Goal: Task Accomplishment & Management: Use online tool/utility

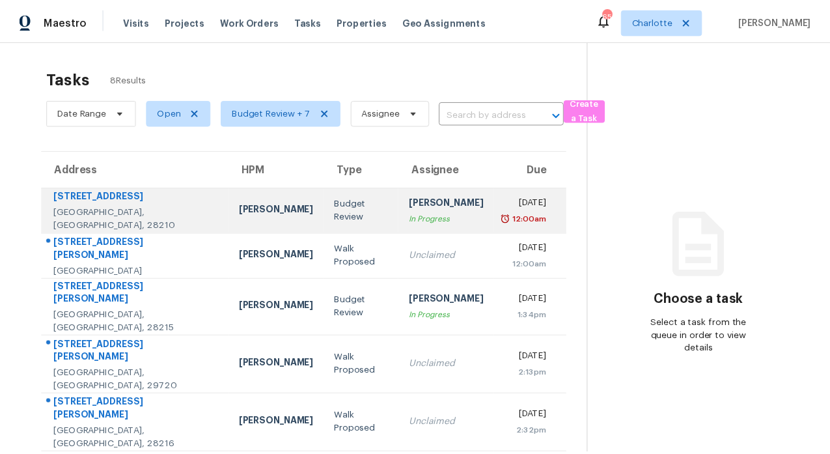
scroll to position [119, 0]
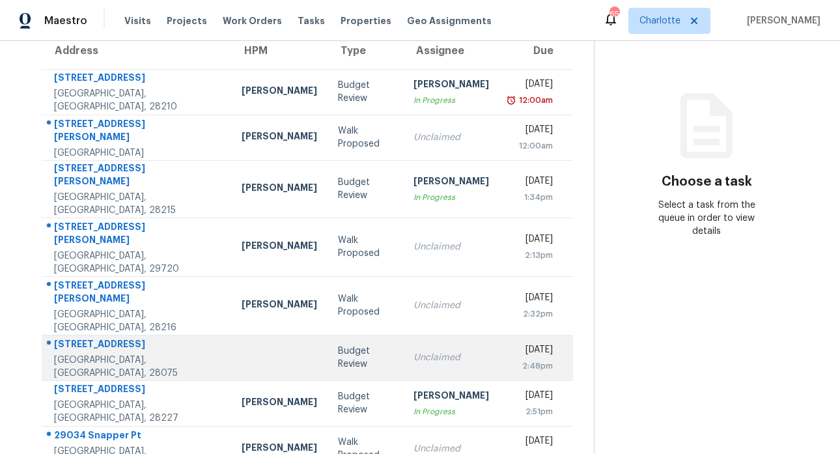
click at [111, 337] on div "[STREET_ADDRESS]" at bounding box center [137, 345] width 167 height 16
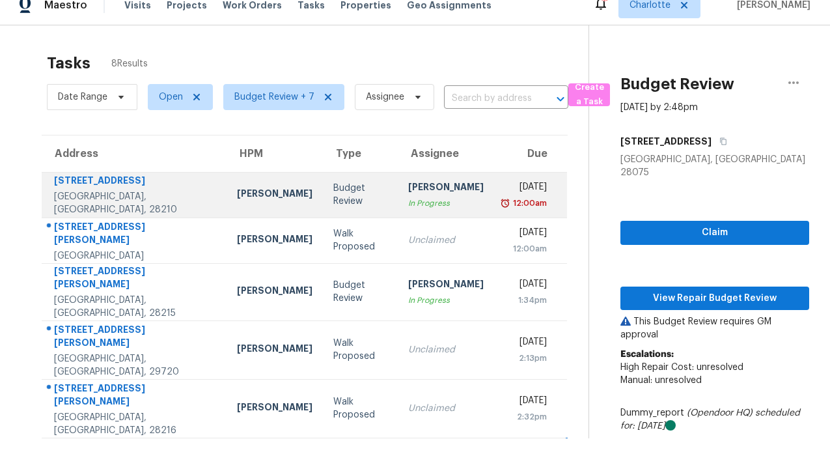
scroll to position [94, 0]
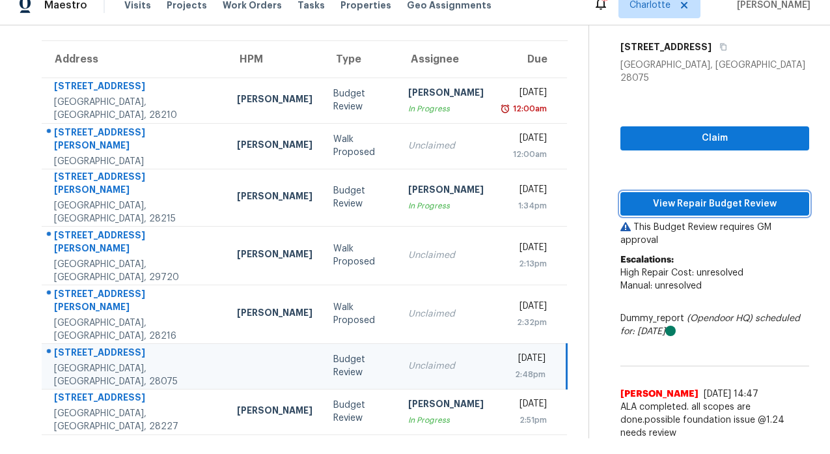
click at [690, 197] on span "View Repair Budget Review" at bounding box center [715, 204] width 168 height 16
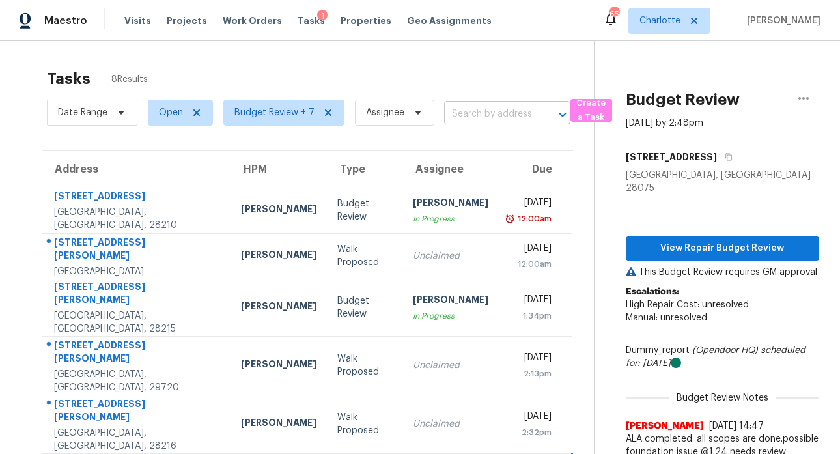
scroll to position [0, 0]
click at [458, 72] on div "Tasks 8 Results" at bounding box center [320, 79] width 547 height 34
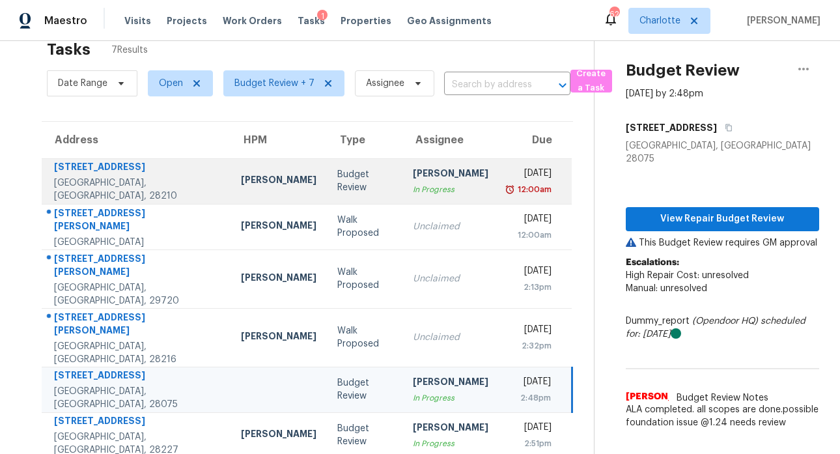
scroll to position [73, 0]
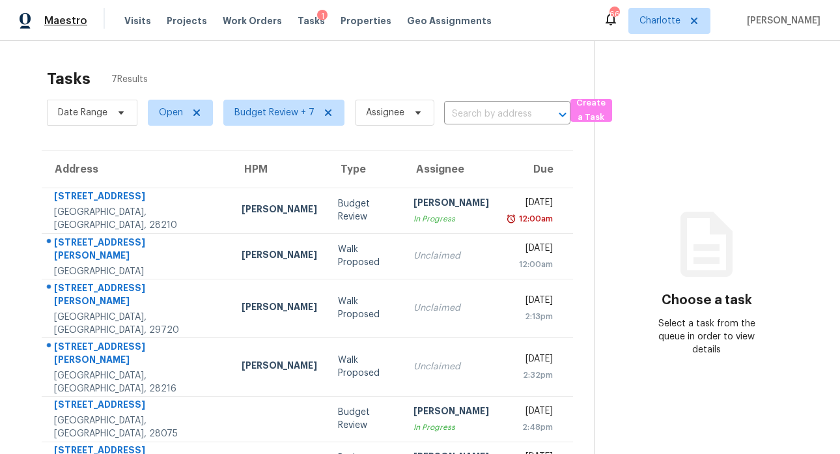
click at [63, 20] on span "Maestro" at bounding box center [65, 20] width 43 height 13
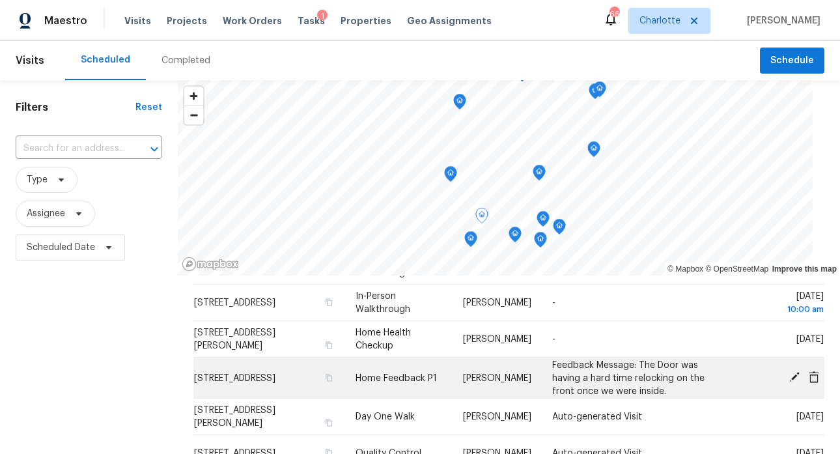
scroll to position [404, 0]
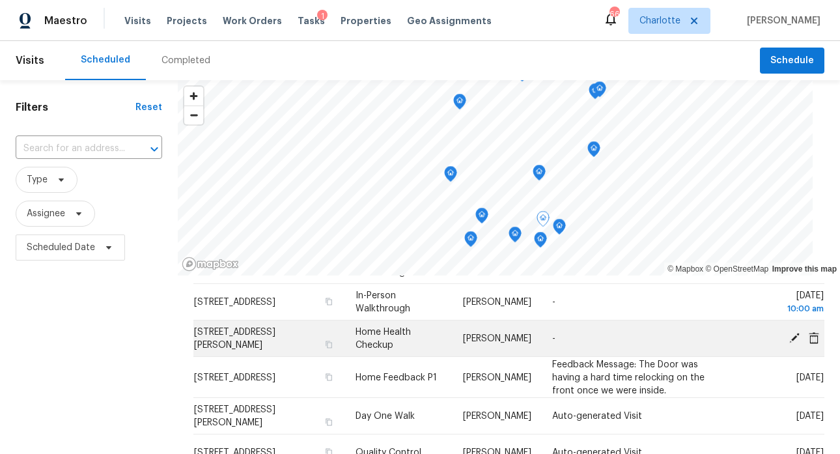
click at [383, 337] on td "Home Health Checkup" at bounding box center [398, 338] width 107 height 36
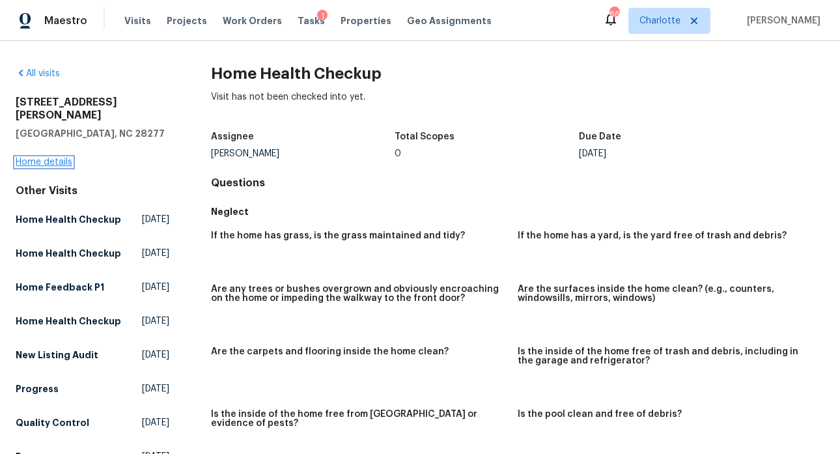
click at [40, 158] on link "Home details" at bounding box center [44, 162] width 57 height 9
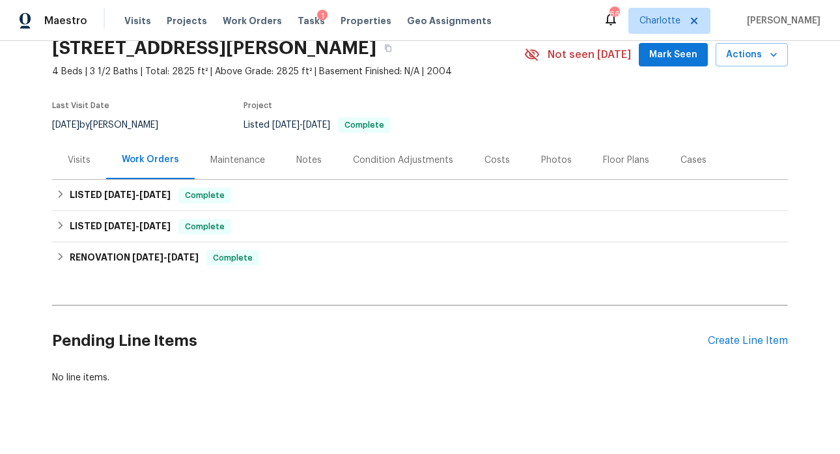
scroll to position [85, 0]
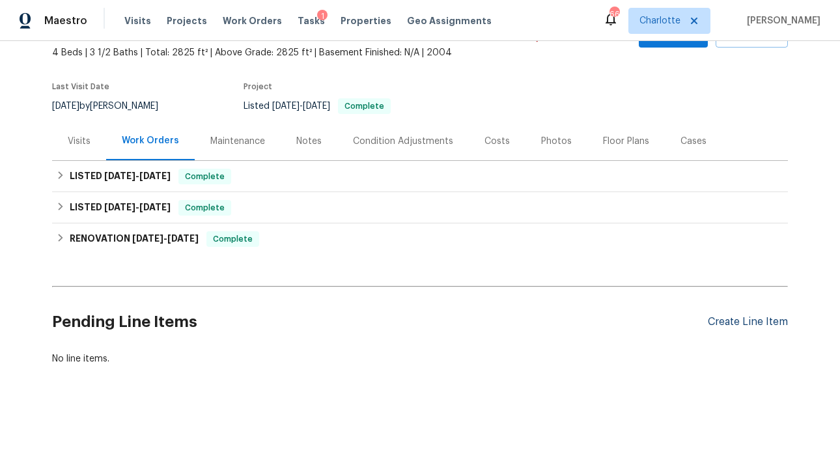
click at [724, 316] on div "Create Line Item" at bounding box center [748, 322] width 80 height 12
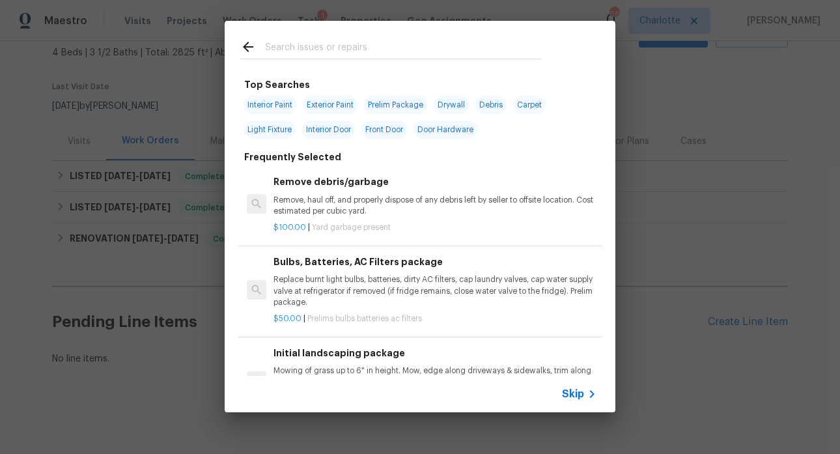
click at [310, 44] on input "text" at bounding box center [403, 49] width 276 height 20
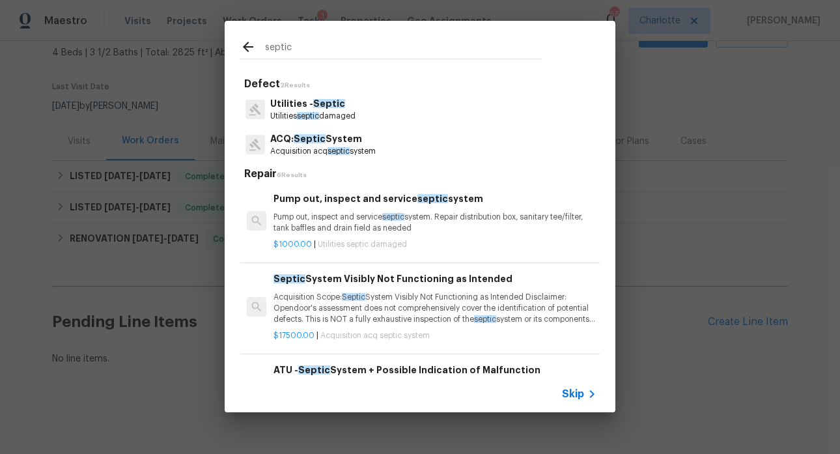
type input "septic"
click at [314, 199] on h6 "Pump out, inspect and service septic system" at bounding box center [435, 198] width 323 height 14
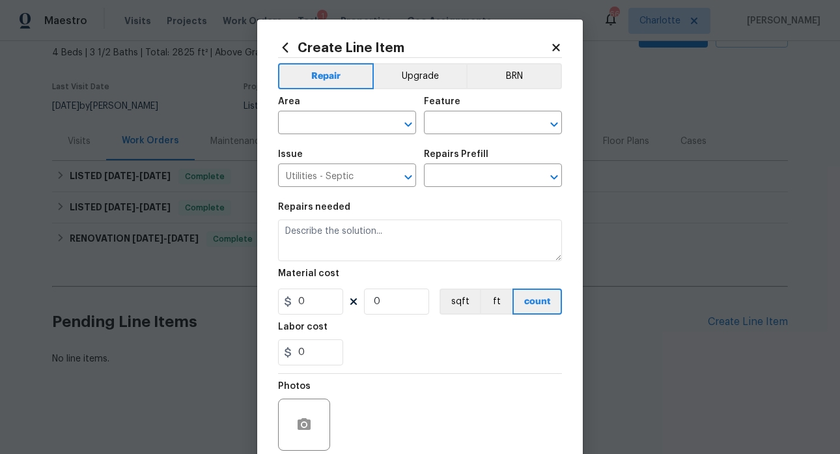
type textarea "Pump out, inspect and service septic system. Repair distribution box, sanitary …"
type input "1"
type input "Pump out, inspect and service septic system $1,000.00"
type input "1000"
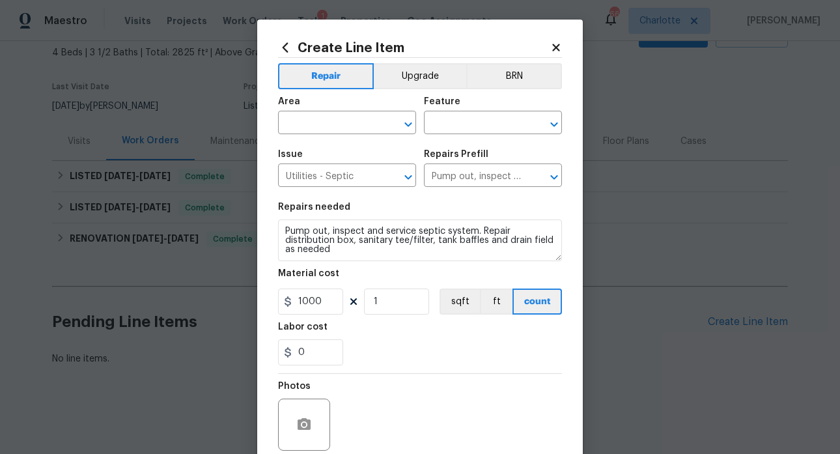
click at [553, 46] on icon at bounding box center [555, 47] width 7 height 7
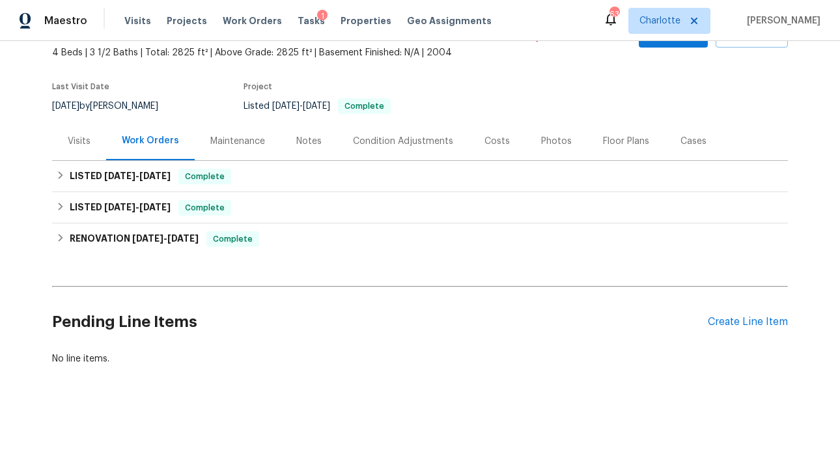
click at [752, 321] on div "Pending Line Items Create Line Item" at bounding box center [420, 322] width 736 height 61
click at [751, 317] on div "Create Line Item" at bounding box center [748, 322] width 80 height 12
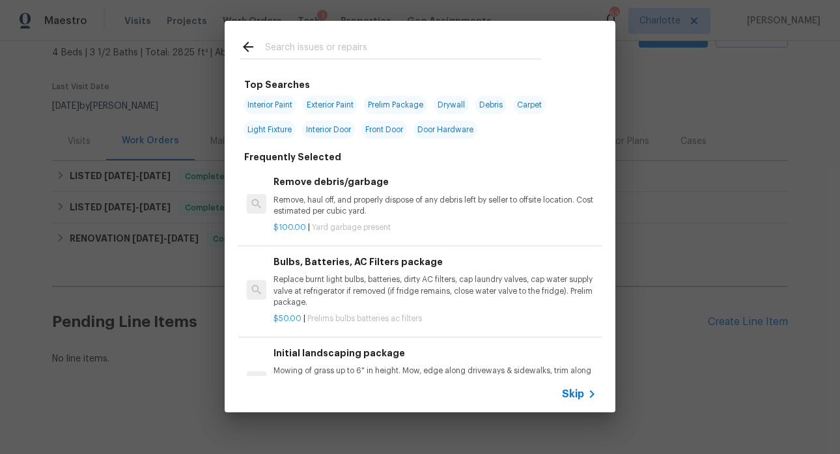
click at [300, 52] on input "text" at bounding box center [403, 49] width 276 height 20
type input "r"
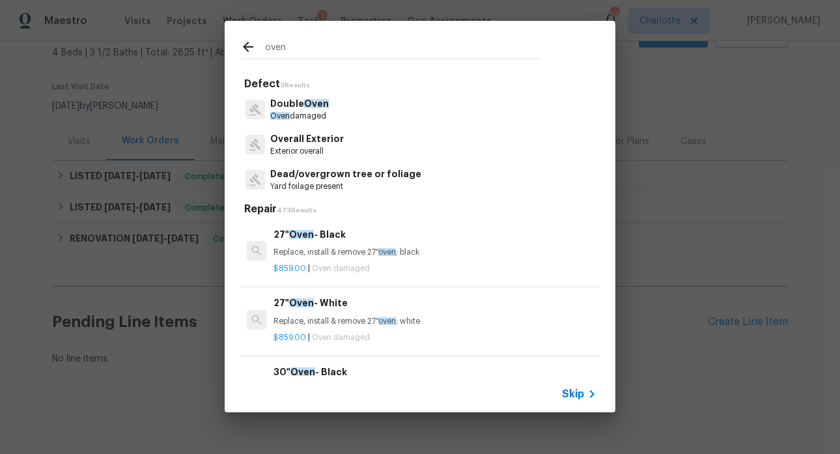
type input "oven"
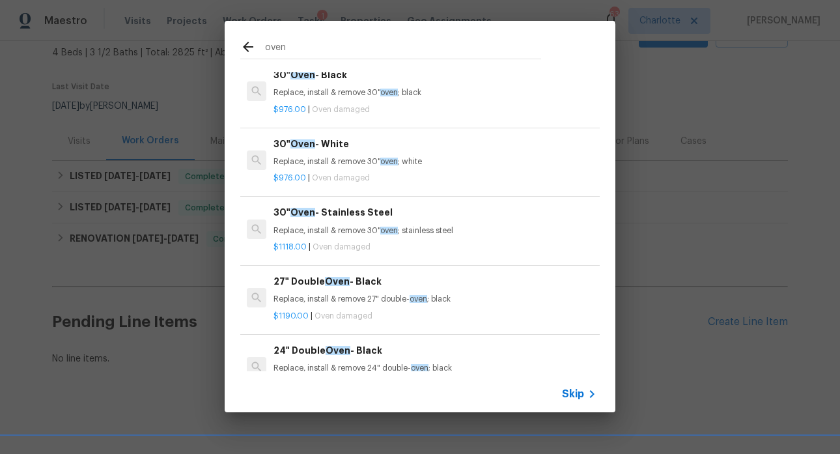
scroll to position [171, 0]
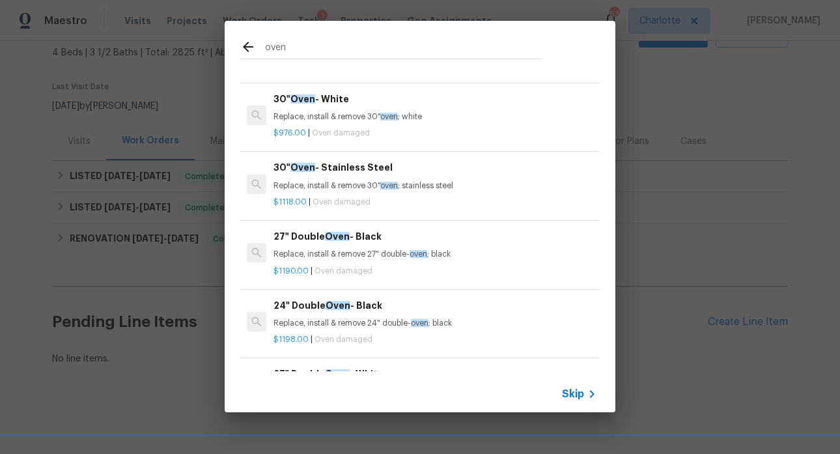
click at [576, 398] on span "Skip" at bounding box center [573, 393] width 22 height 13
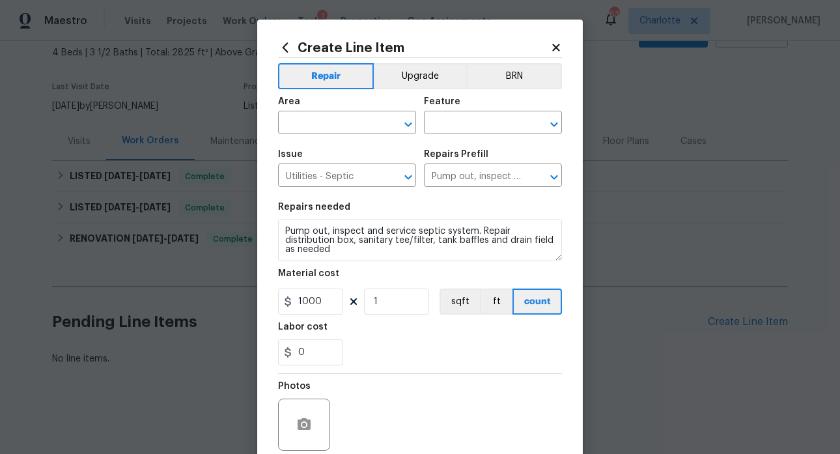
click at [550, 42] on icon at bounding box center [556, 48] width 12 height 12
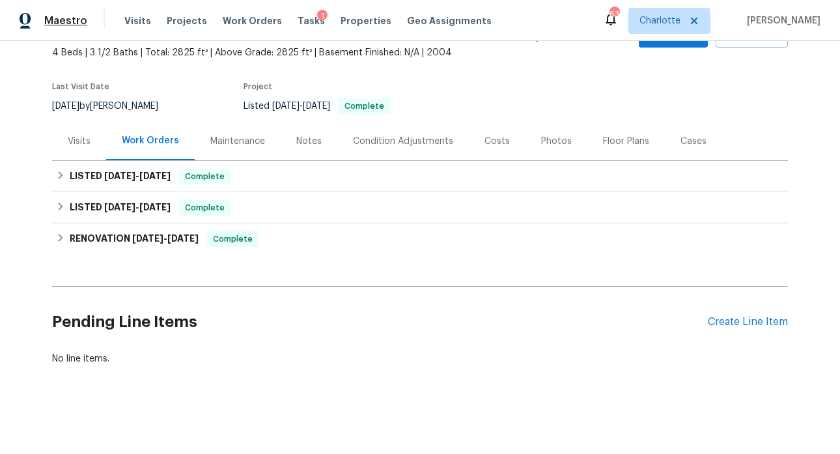
click at [67, 18] on span "Maestro" at bounding box center [65, 20] width 43 height 13
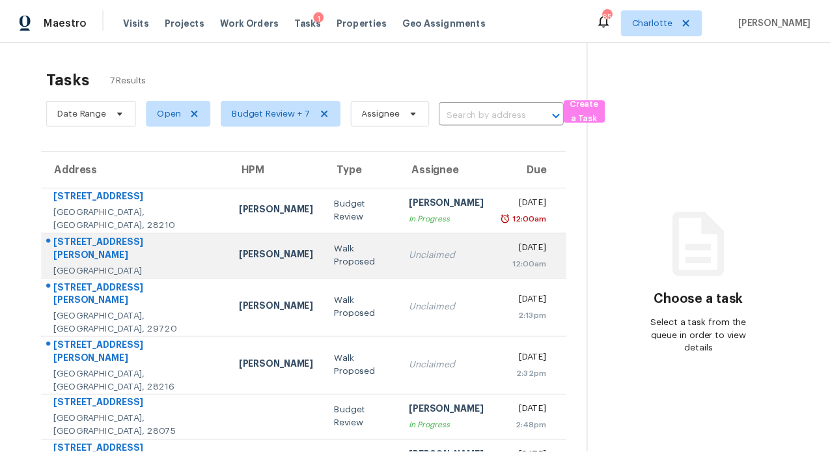
scroll to position [73, 0]
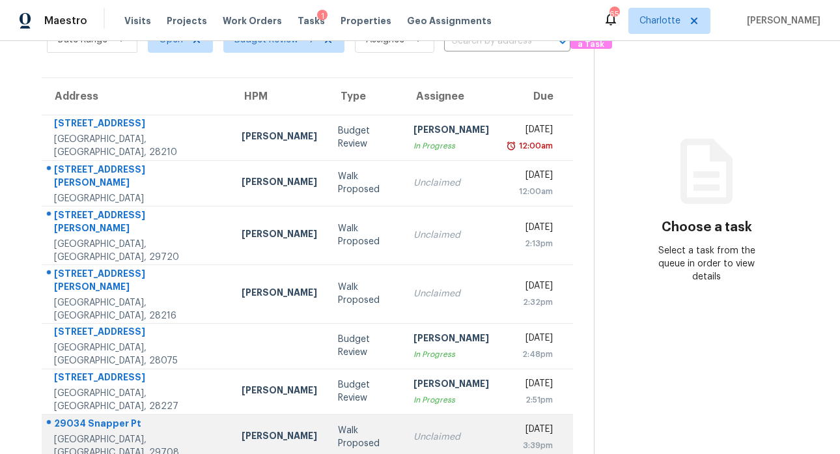
click at [94, 417] on div "29034 Snapper Pt" at bounding box center [137, 425] width 167 height 16
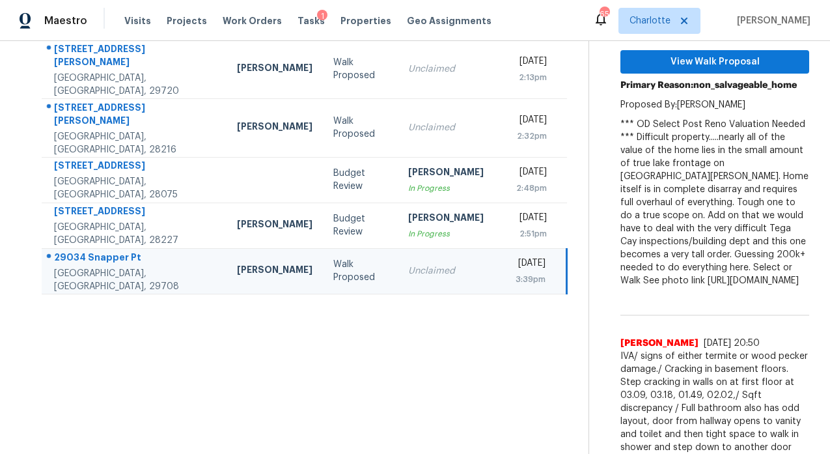
scroll to position [0, 0]
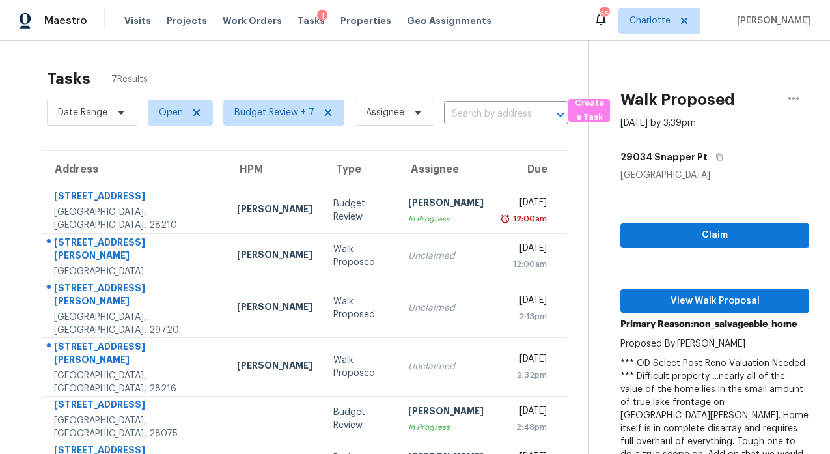
click at [400, 63] on div "Tasks 7 Results" at bounding box center [318, 79] width 542 height 34
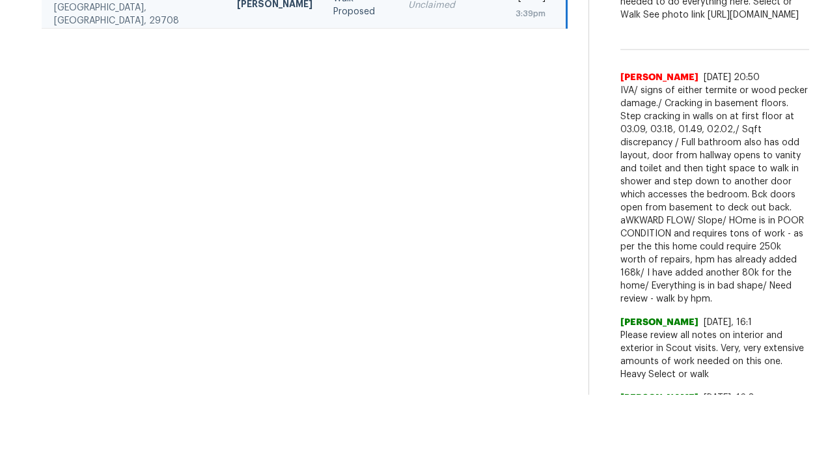
scroll to position [67, 0]
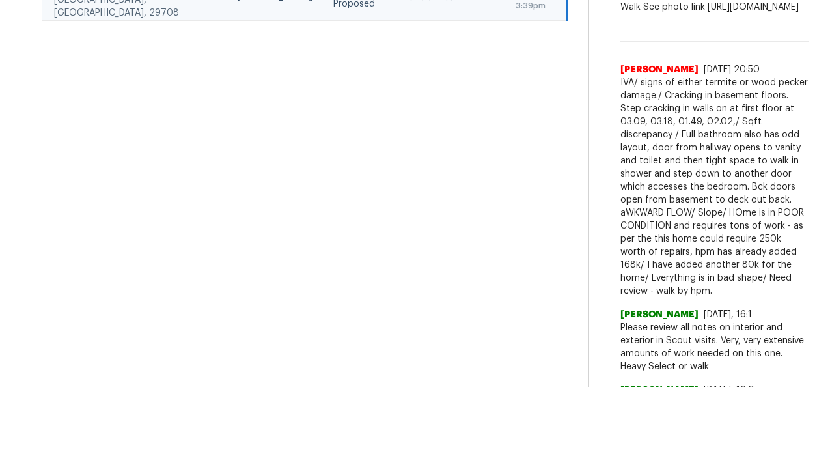
click at [643, 399] on link "[URL][DOMAIN_NAME]" at bounding box center [688, 410] width 135 height 22
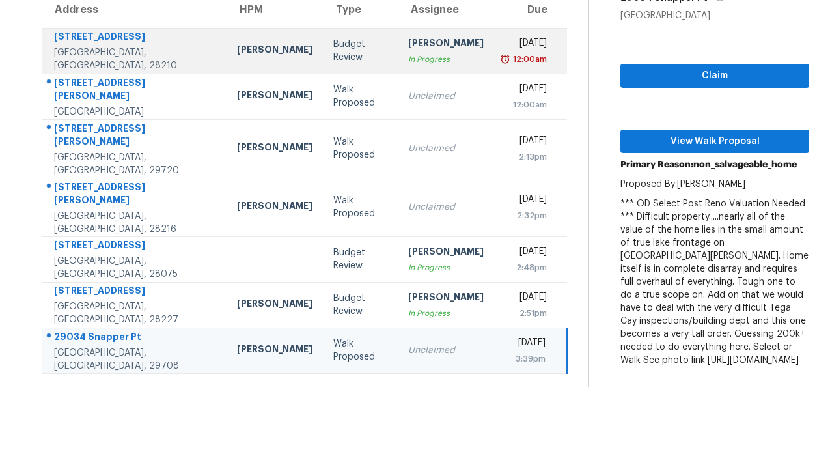
scroll to position [0, 0]
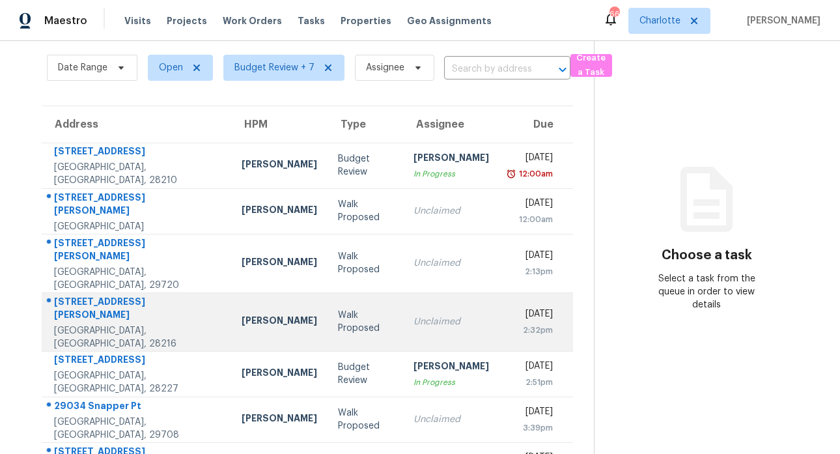
scroll to position [73, 0]
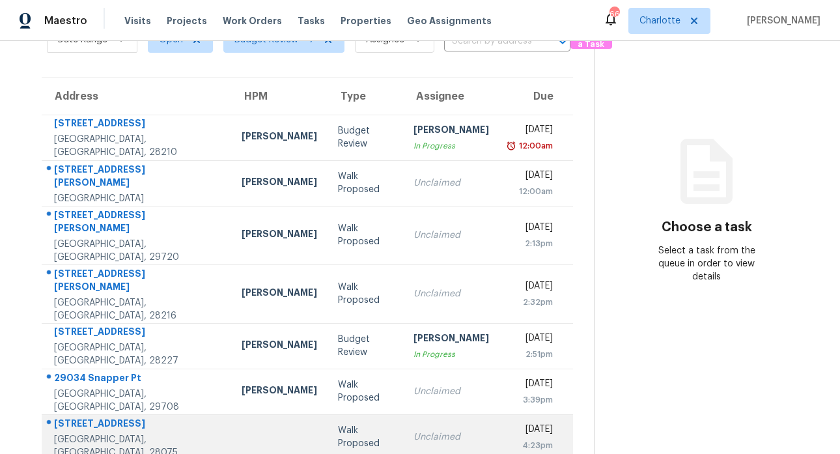
click at [87, 417] on div "[STREET_ADDRESS]" at bounding box center [137, 425] width 167 height 16
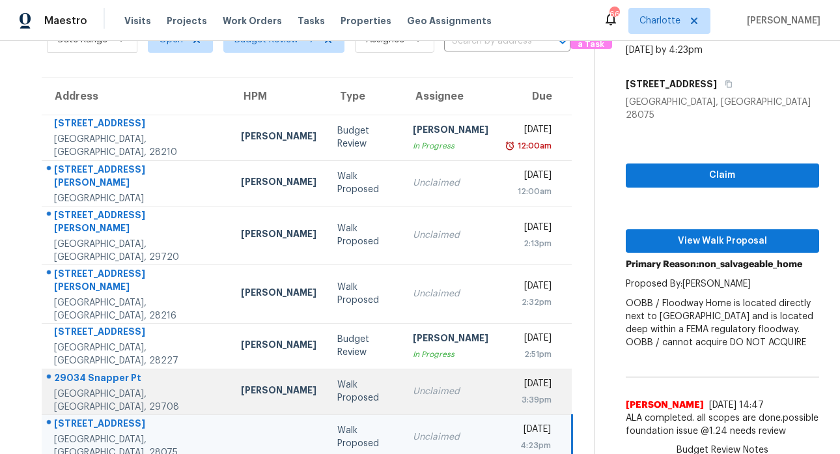
click at [125, 371] on div "29034 Snapper Pt" at bounding box center [137, 379] width 166 height 16
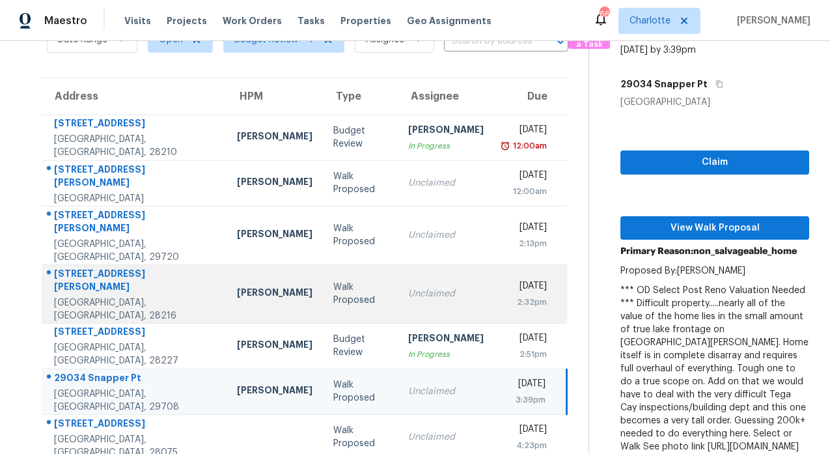
click at [104, 267] on div "2220 Jennings St" at bounding box center [135, 281] width 162 height 29
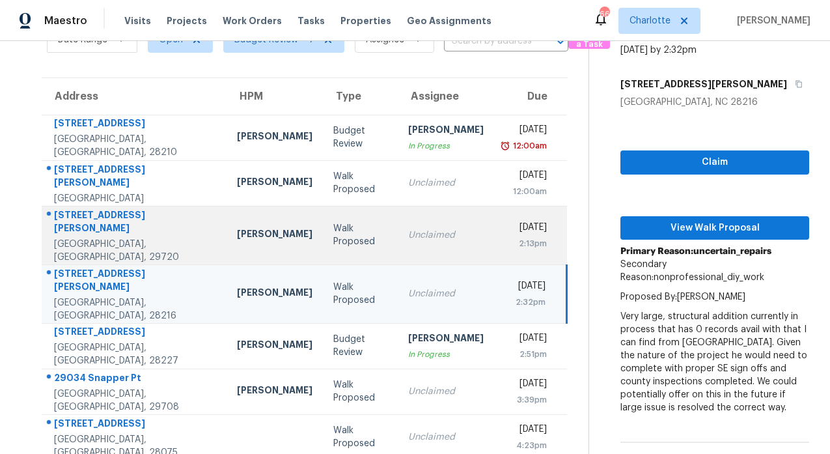
click at [115, 220] on div "308 N Hughes St" at bounding box center [135, 222] width 162 height 29
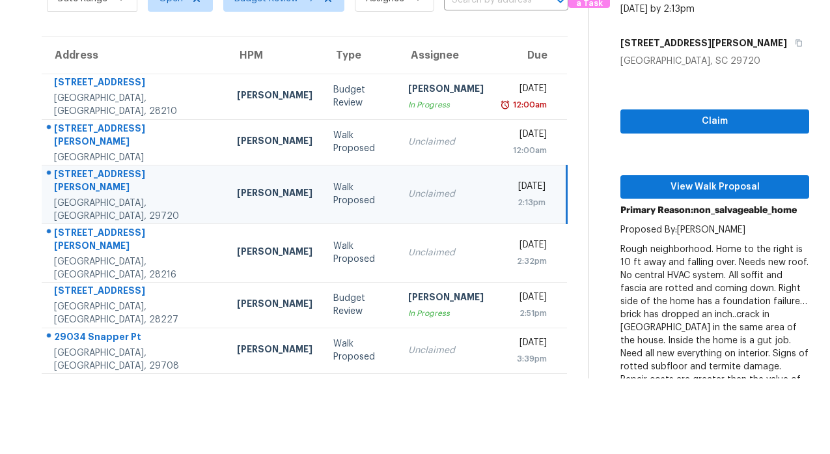
scroll to position [39, 0]
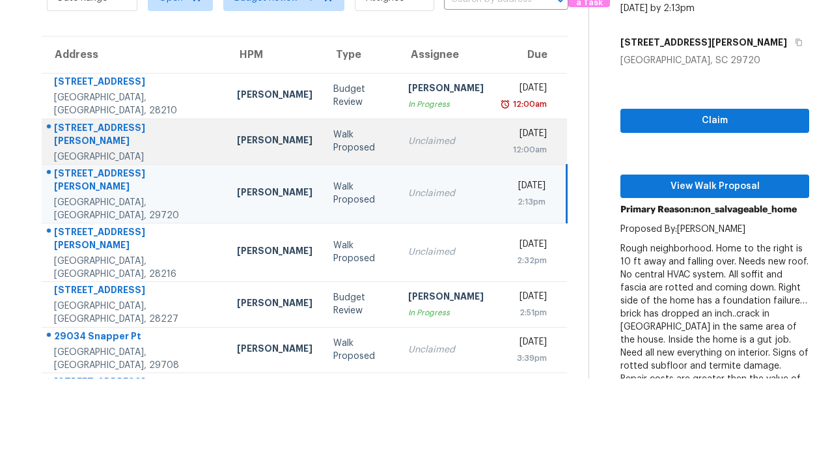
click at [131, 136] on div "934 Armstrong Rd" at bounding box center [135, 135] width 162 height 29
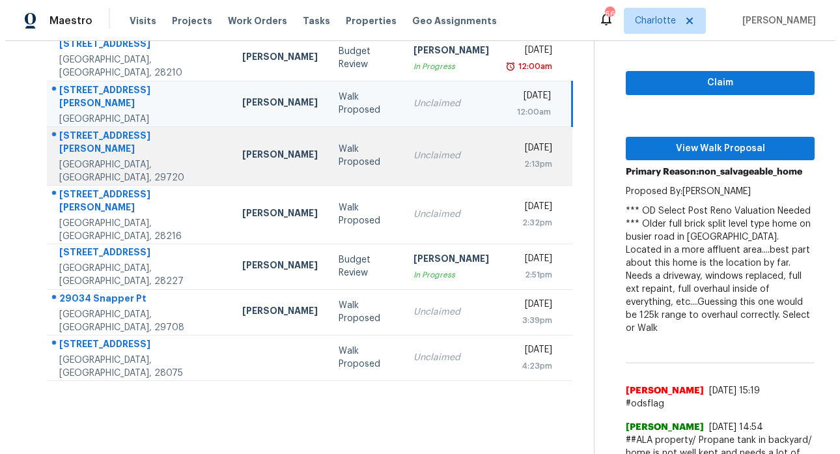
scroll to position [150, 0]
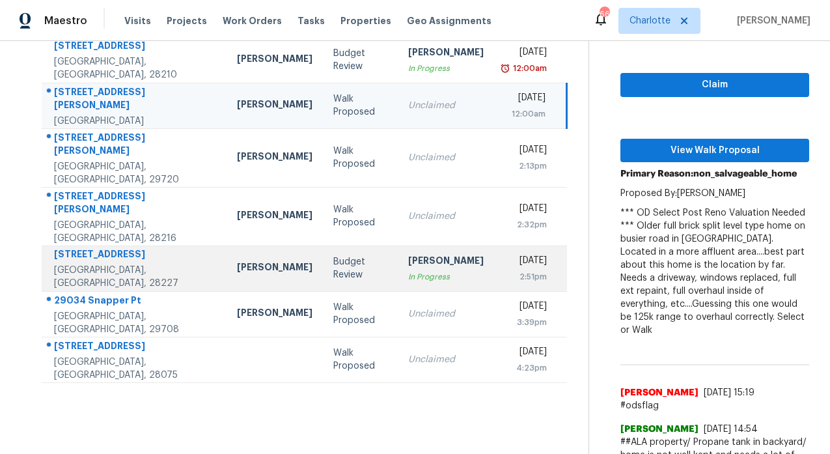
click at [91, 247] on div "6606 Old Meadow Rd" at bounding box center [135, 255] width 162 height 16
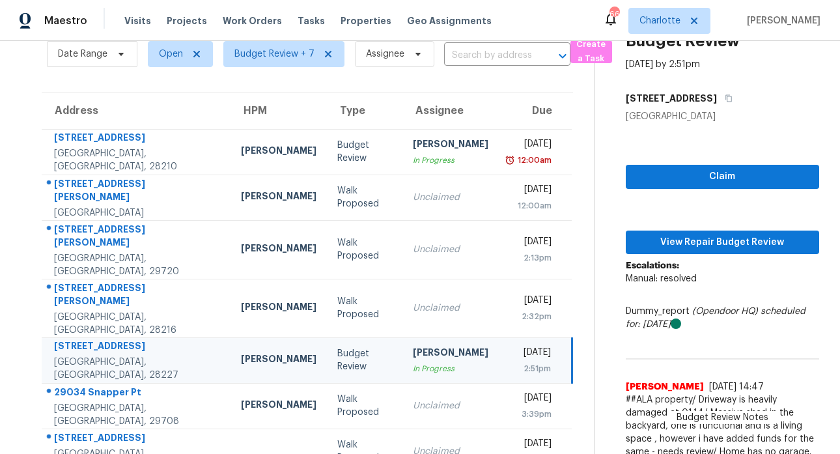
scroll to position [79, 0]
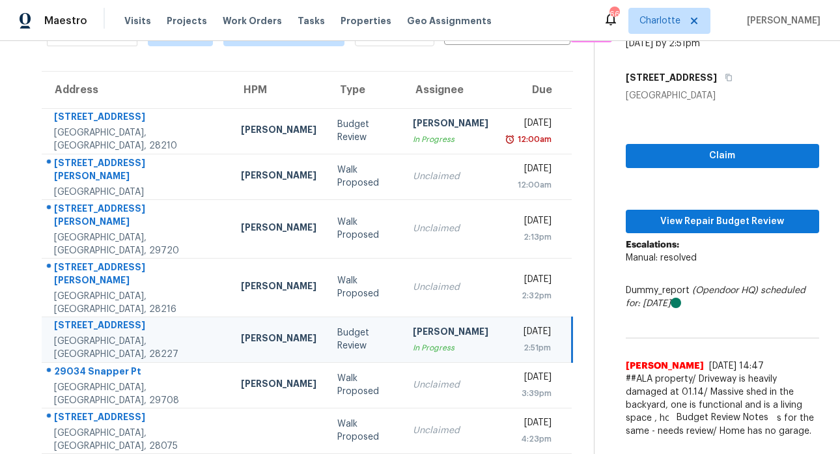
click at [599, 228] on div "Budget Review Sep 9th 2025 by 2:51pm 6606 Old Meadow Rd Charlotte, NC 28227 Cla…" at bounding box center [707, 203] width 225 height 483
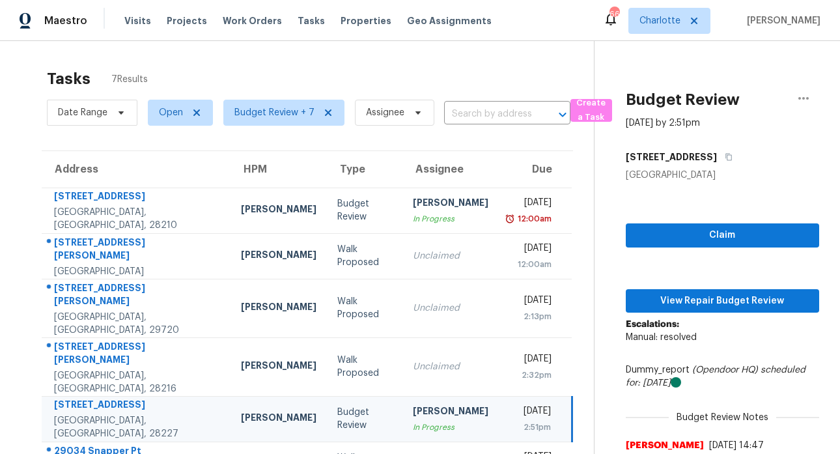
click at [503, 137] on section "Tasks 7 Results Date Range Open Budget Review + 7 Assignee ​ Create a Task Addr…" at bounding box center [307, 303] width 573 height 482
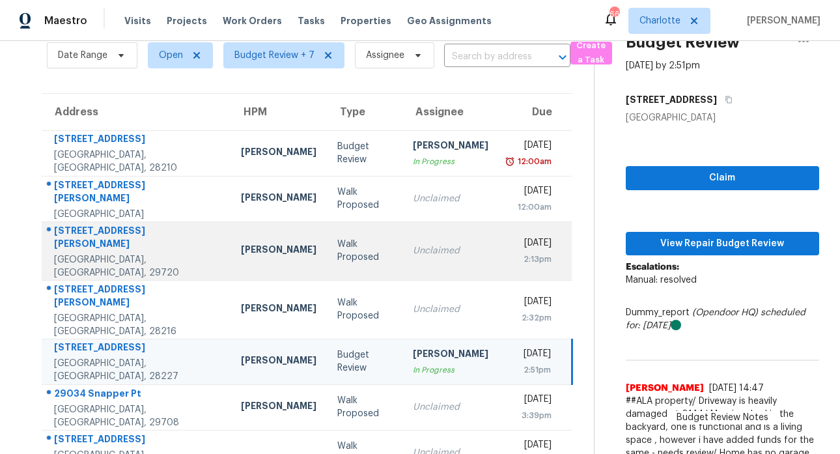
scroll to position [79, 0]
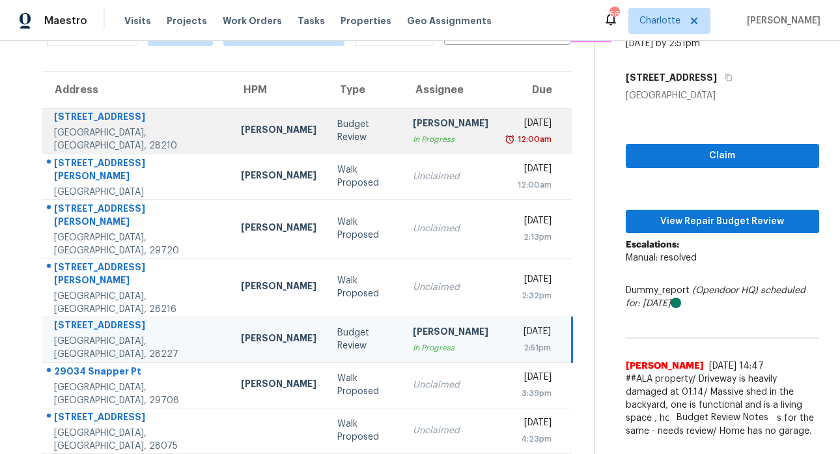
click at [126, 121] on div "9214 Kings Canyon Dr" at bounding box center [137, 118] width 166 height 16
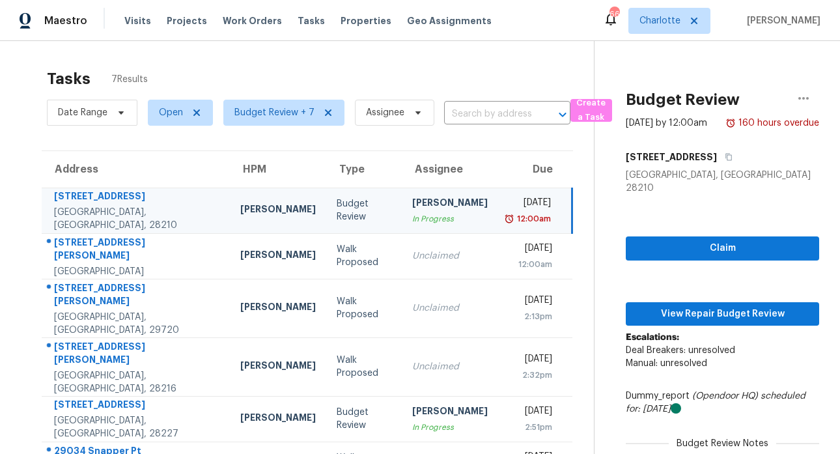
scroll to position [0, 0]
click at [466, 75] on div "Tasks 7 Results" at bounding box center [320, 79] width 547 height 34
